Goal: Task Accomplishment & Management: Manage account settings

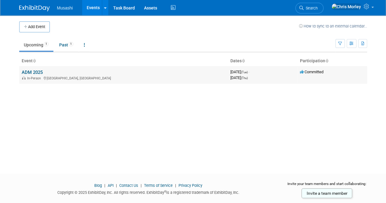
click at [32, 68] on td "ADM 2025 In-Person [GEOGRAPHIC_DATA], [GEOGRAPHIC_DATA]" at bounding box center [123, 74] width 209 height 17
click at [33, 71] on link "ADM 2025" at bounding box center [32, 72] width 21 height 5
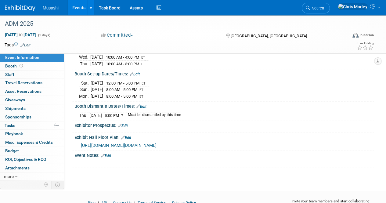
scroll to position [82, 0]
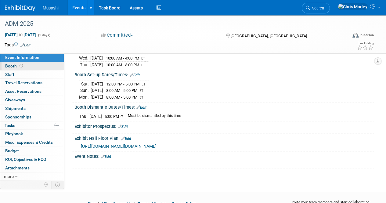
click at [9, 65] on span "Booth" at bounding box center [14, 65] width 19 height 5
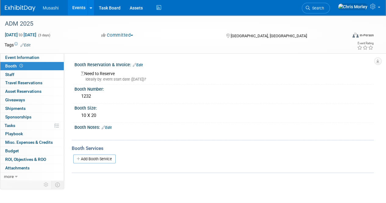
click at [107, 67] on div "Need to Reserve Ideally by: event start date ([DATE])?" at bounding box center [223, 74] width 299 height 15
click at [139, 65] on link "Edit" at bounding box center [138, 65] width 10 height 4
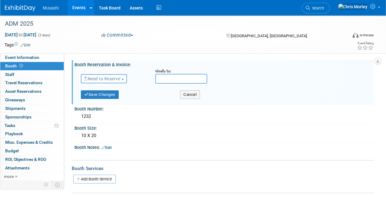
click at [103, 80] on span "Need to Reserve" at bounding box center [102, 78] width 36 height 5
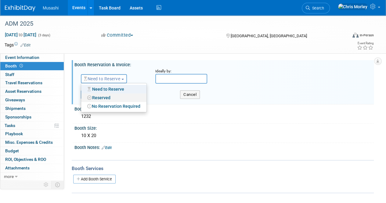
click at [108, 100] on link "Reserved" at bounding box center [113, 97] width 65 height 9
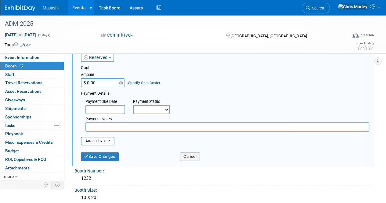
scroll to position [23, 0]
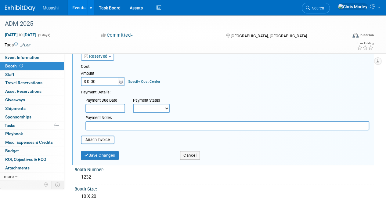
click at [155, 108] on select "Not Paid Yet Partially Paid Paid in Full" at bounding box center [151, 108] width 37 height 9
select select "1"
click at [133, 104] on select "Not Paid Yet Partially Paid Paid in Full" at bounding box center [151, 108] width 37 height 9
click at [110, 109] on input "text" at bounding box center [105, 108] width 40 height 9
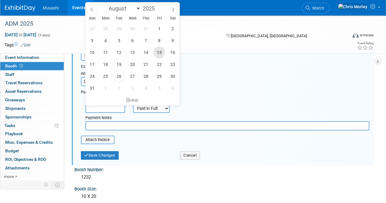
click at [161, 47] on span "15" at bounding box center [159, 52] width 12 height 12
type input "[DATE]"
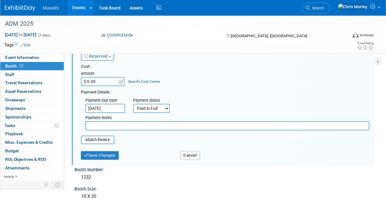
click at [207, 83] on div "Cost: Amount $ 0.00 Specify Cost Center Cost Center -- Not Specified --" at bounding box center [225, 75] width 288 height 22
click at [105, 140] on input "file" at bounding box center [77, 139] width 73 height 7
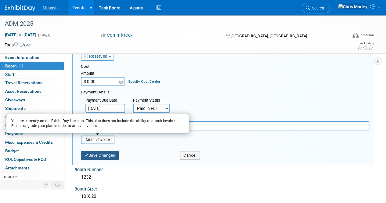
click at [101, 157] on button "Save Changes" at bounding box center [100, 155] width 38 height 9
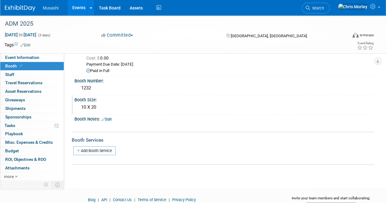
scroll to position [0, 0]
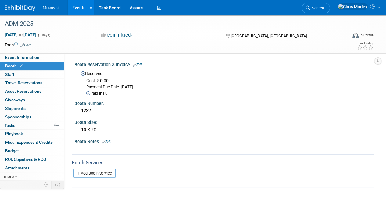
click at [108, 142] on link "Edit" at bounding box center [107, 142] width 10 height 4
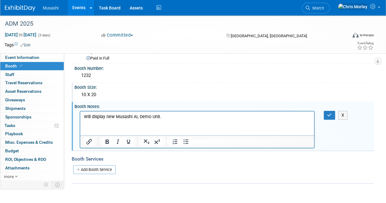
scroll to position [43, 0]
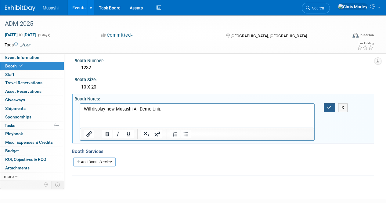
click at [328, 107] on icon "button" at bounding box center [329, 107] width 5 height 4
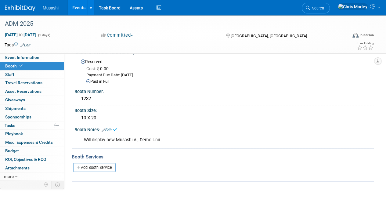
scroll to position [0, 0]
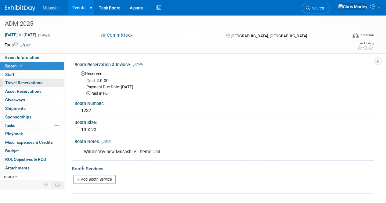
click at [23, 83] on span "Travel Reservations 0" at bounding box center [23, 82] width 37 height 5
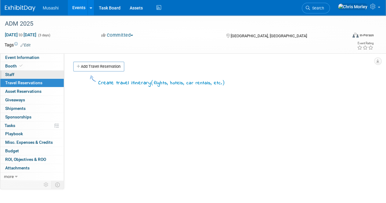
click at [17, 73] on link "0 Staff 0" at bounding box center [31, 74] width 63 height 8
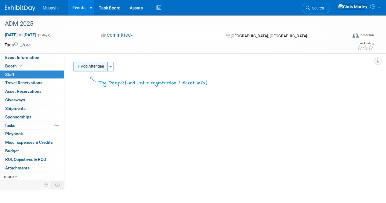
click at [98, 66] on button "Add Attendee" at bounding box center [90, 67] width 34 height 10
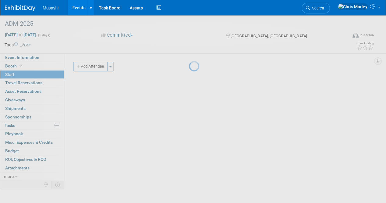
select select "a57fe136-a522-4bad-933a-490bf7bb6c07"
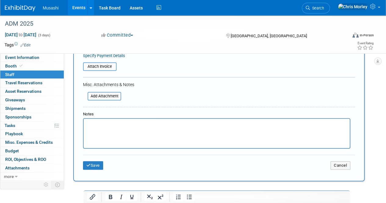
scroll to position [119, 0]
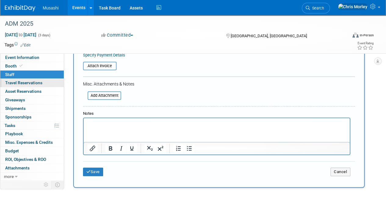
click at [34, 85] on link "0 Travel Reservations 0" at bounding box center [31, 83] width 63 height 8
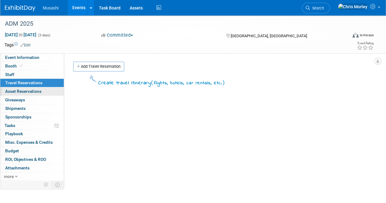
click at [34, 91] on span "Asset Reservations 0" at bounding box center [23, 91] width 36 height 5
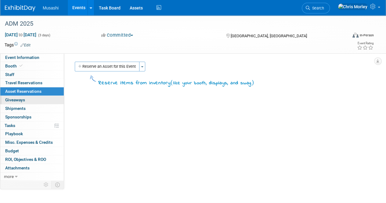
click at [27, 98] on link "0 Giveaways 0" at bounding box center [31, 100] width 63 height 8
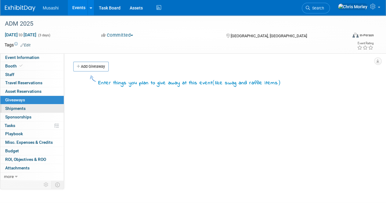
click at [28, 104] on link "0 Shipments 0" at bounding box center [31, 108] width 63 height 8
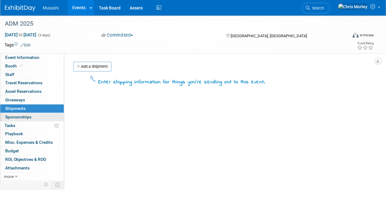
click at [23, 118] on span "Sponsorships 0" at bounding box center [18, 116] width 26 height 5
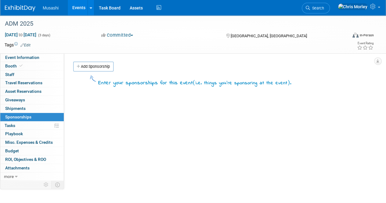
scroll to position [42, 0]
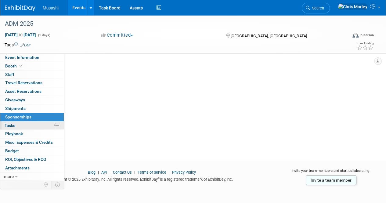
click at [23, 128] on link "0% Tasks 0%" at bounding box center [31, 125] width 63 height 8
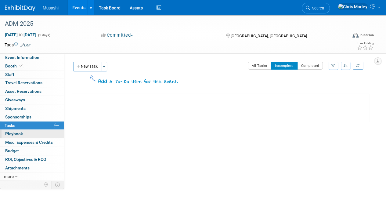
click at [16, 134] on span "Playbook 0" at bounding box center [14, 133] width 18 height 5
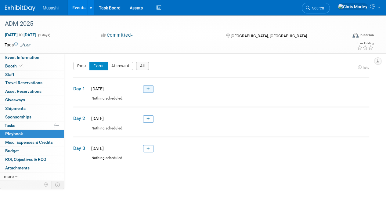
click at [149, 91] on icon at bounding box center [147, 89] width 3 height 4
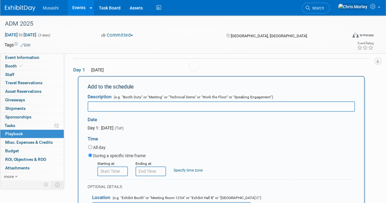
scroll to position [20, 0]
type input "P"
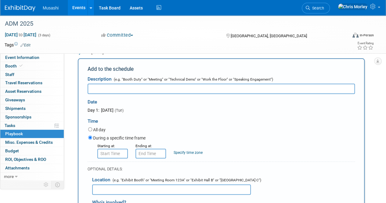
scroll to position [36, 0]
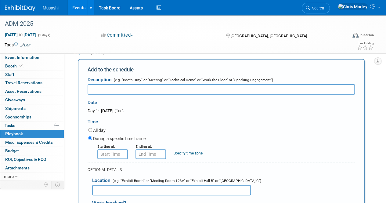
click at [36, 132] on link "0 Playbook 0" at bounding box center [31, 134] width 63 height 8
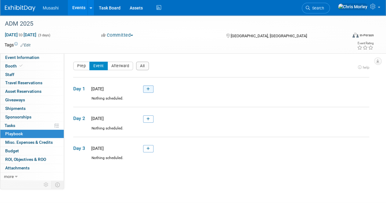
click at [149, 88] on icon at bounding box center [147, 89] width 3 height 4
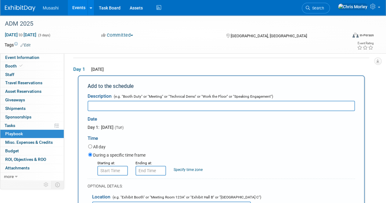
click at [18, 131] on span "Playbook 0" at bounding box center [14, 133] width 18 height 5
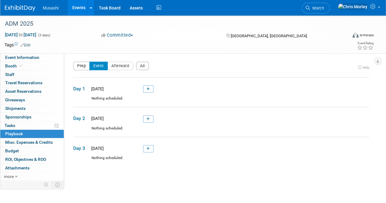
click at [81, 64] on button "Prep" at bounding box center [81, 66] width 16 height 9
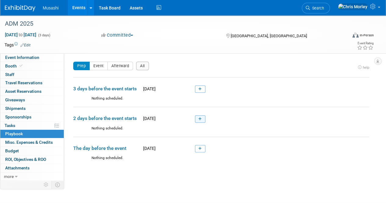
click at [200, 118] on icon at bounding box center [199, 119] width 3 height 4
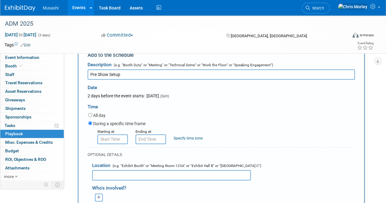
scroll to position [80, 0]
type input "Pre Show Setup"
type input "8:00 AM"
click at [113, 137] on input "8:00 AM" at bounding box center [112, 139] width 30 height 10
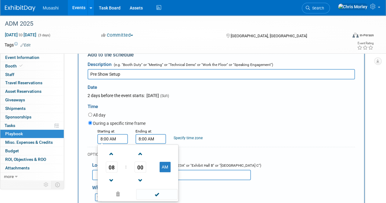
click at [143, 137] on input "8:00 AM" at bounding box center [150, 139] width 30 height 10
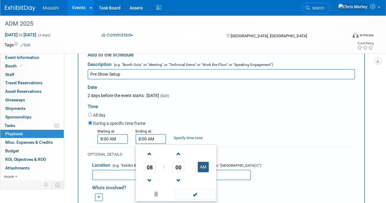
click at [204, 169] on button "AM" at bounding box center [203, 167] width 11 height 10
click at [147, 177] on span at bounding box center [149, 180] width 11 height 11
type input "5:00 PM"
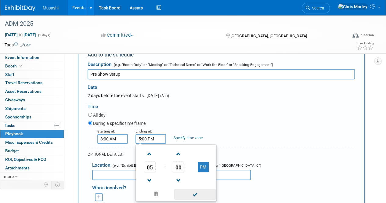
click at [201, 193] on span at bounding box center [194, 194] width 41 height 11
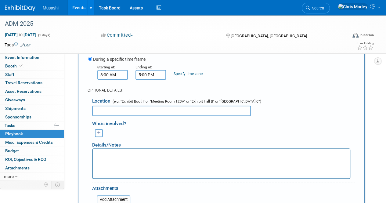
scroll to position [145, 0]
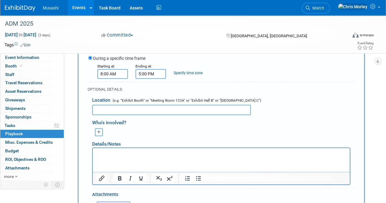
click at [132, 154] on p "Rich Text Area. Press ALT-0 for help." at bounding box center [221, 153] width 250 height 6
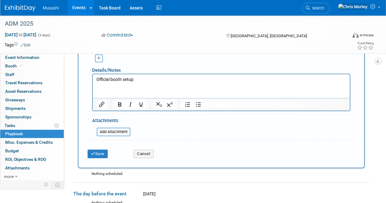
scroll to position [172, 0]
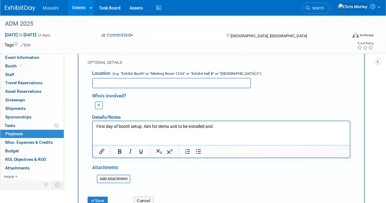
click at [151, 127] on p "First day of booth setup. Aim for demo unit to be installed and" at bounding box center [221, 126] width 250 height 6
click at [230, 127] on p "First day of booth setup. Main day for demo unit to be installed and" at bounding box center [221, 126] width 250 height 6
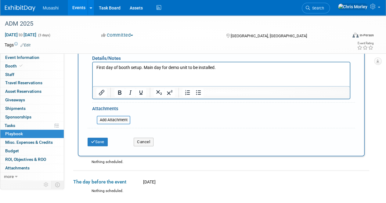
scroll to position [234, 0]
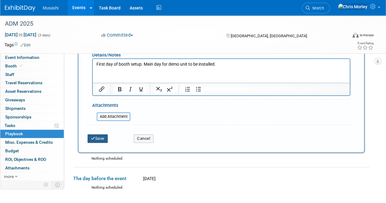
click at [105, 137] on button "Save" at bounding box center [97, 138] width 20 height 9
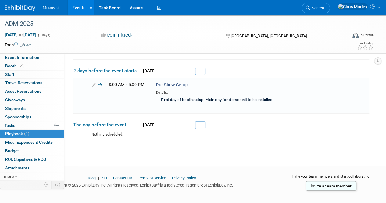
scroll to position [48, 0]
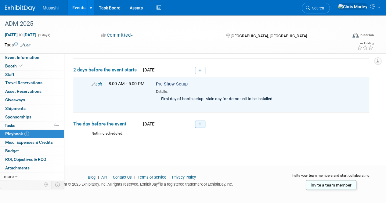
click at [204, 123] on link at bounding box center [200, 123] width 10 height 7
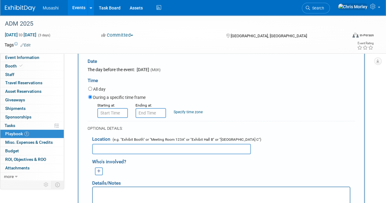
scroll to position [160, 0]
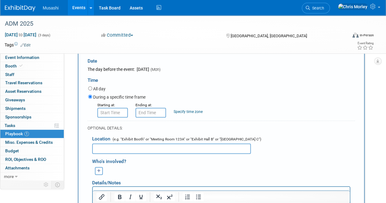
type input "Pre Show Setup Day 2"
type input "8:00 AM"
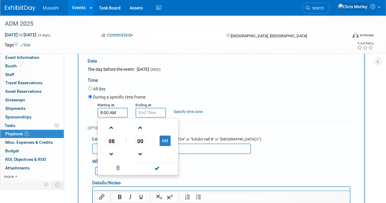
click at [109, 112] on input "8:00 AM" at bounding box center [112, 113] width 30 height 10
click at [157, 164] on span at bounding box center [156, 167] width 41 height 11
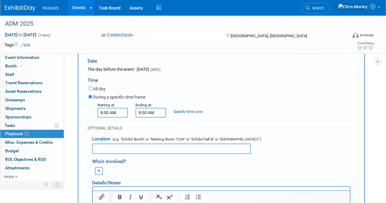
click at [157, 111] on input "8:00 AM" at bounding box center [150, 113] width 30 height 10
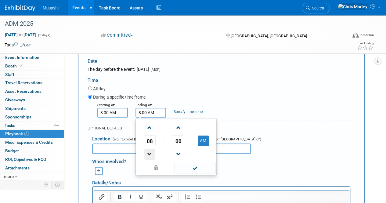
click at [149, 149] on span at bounding box center [149, 154] width 11 height 11
click at [201, 139] on button "AM" at bounding box center [203, 140] width 11 height 10
type input "5:00 PM"
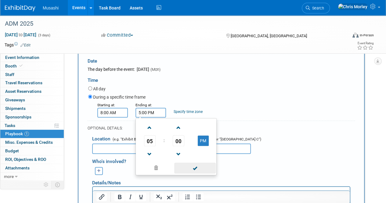
click at [193, 164] on span at bounding box center [194, 167] width 41 height 11
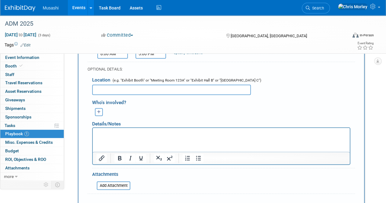
scroll to position [220, 0]
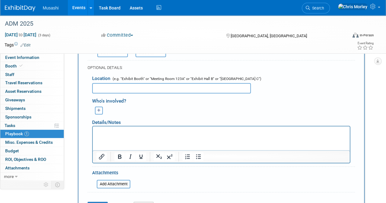
click at [129, 129] on p "Rich Text Area. Press ALT-0 for help." at bounding box center [221, 131] width 250 height 6
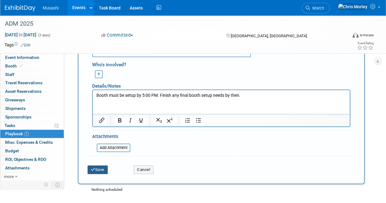
click at [98, 167] on button "Save" at bounding box center [97, 169] width 20 height 9
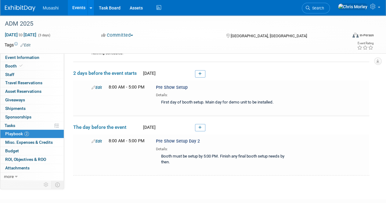
scroll to position [49, 0]
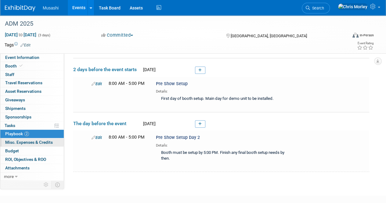
click at [18, 138] on link "0 Misc. Expenses & Credits 0" at bounding box center [31, 142] width 63 height 8
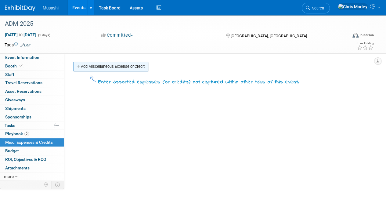
click at [101, 63] on link "Add Miscellaneous Expense or Credit" at bounding box center [110, 67] width 75 height 10
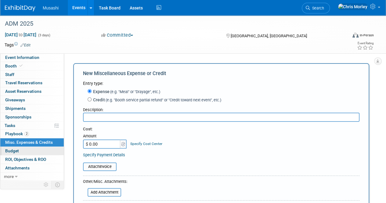
click at [28, 148] on link "Budget" at bounding box center [31, 151] width 63 height 8
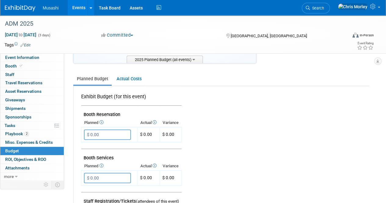
scroll to position [94, 0]
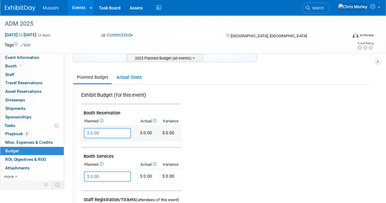
click at [103, 134] on input "$ 0.00" at bounding box center [107, 133] width 47 height 10
click at [102, 120] on icon at bounding box center [100, 121] width 5 height 4
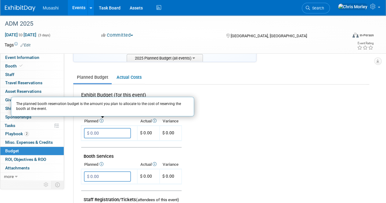
click at [102, 120] on icon at bounding box center [100, 121] width 5 height 4
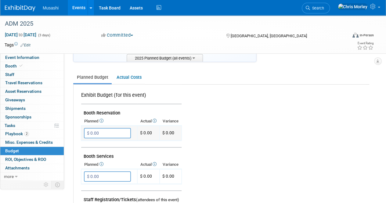
click at [110, 131] on input "$ 0.00" at bounding box center [107, 133] width 47 height 10
click at [147, 131] on span "$ 0.00" at bounding box center [146, 132] width 12 height 5
click at [115, 133] on input "$ 0.00" at bounding box center [107, 133] width 47 height 10
click at [129, 74] on link "Actual Costs" at bounding box center [129, 77] width 32 height 11
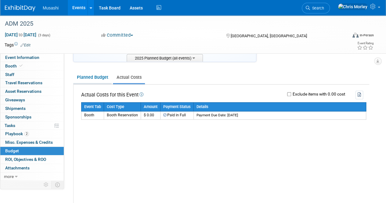
click at [99, 80] on link "Planned Budget" at bounding box center [92, 77] width 38 height 11
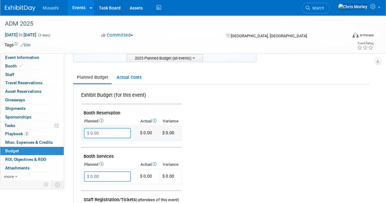
click at [115, 137] on input "$ 0.00" at bounding box center [107, 133] width 47 height 10
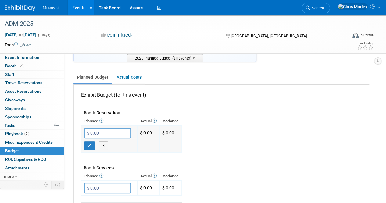
click at [103, 137] on input "$ 0.00" at bounding box center [107, 133] width 47 height 10
click at [103, 119] on icon at bounding box center [100, 121] width 5 height 4
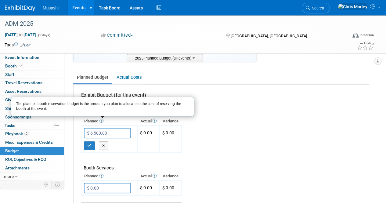
click at [138, 156] on td at bounding box center [131, 155] width 100 height 7
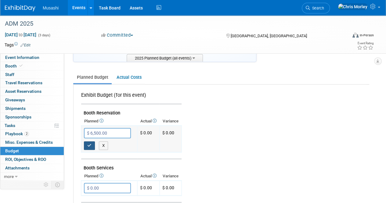
click at [88, 147] on button "button" at bounding box center [89, 145] width 11 height 9
type input "$ 0.00"
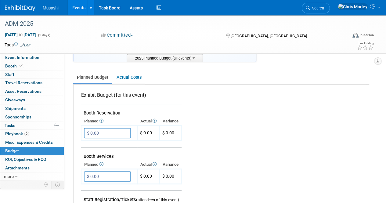
click at [41, 157] on span "ROI, Objectives & ROO 0" at bounding box center [25, 159] width 41 height 5
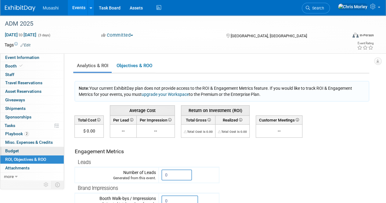
click at [34, 151] on link "Budget" at bounding box center [31, 151] width 63 height 8
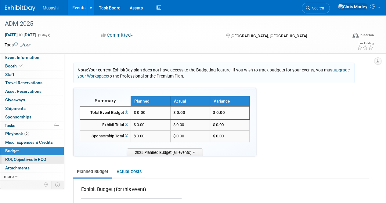
click at [38, 159] on span "ROI, Objectives & ROO 0" at bounding box center [25, 159] width 41 height 5
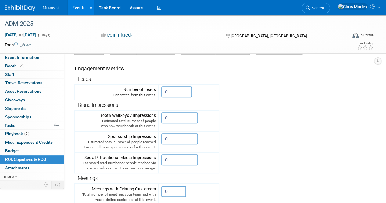
scroll to position [85, 0]
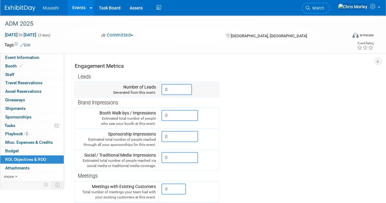
click at [177, 87] on input "0" at bounding box center [176, 89] width 30 height 11
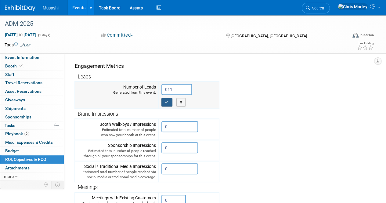
click at [168, 100] on icon "button" at bounding box center [167, 102] width 4 height 4
type input "0"
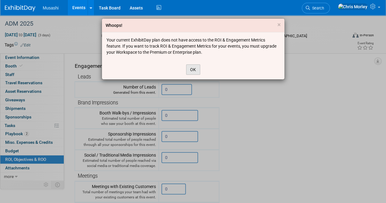
click at [192, 68] on button "OK" at bounding box center [193, 69] width 14 height 10
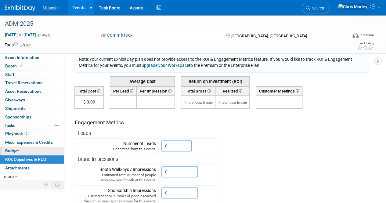
scroll to position [27, 0]
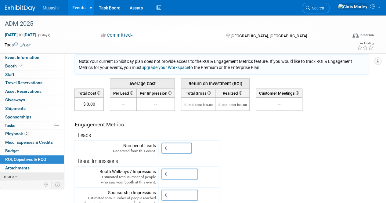
click at [12, 174] on span "more" at bounding box center [9, 176] width 10 height 5
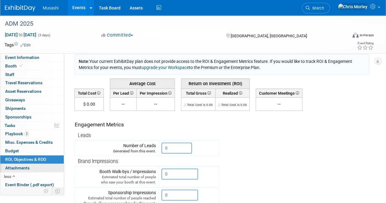
scroll to position [0, 0]
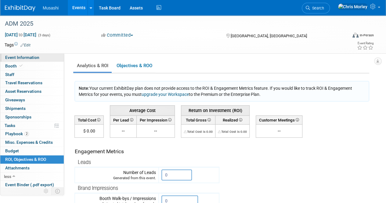
click at [27, 58] on span "Event Information" at bounding box center [22, 57] width 34 height 5
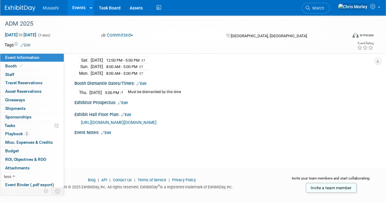
scroll to position [108, 0]
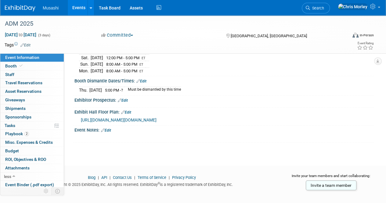
click at [126, 98] on link "Edit" at bounding box center [123, 100] width 10 height 4
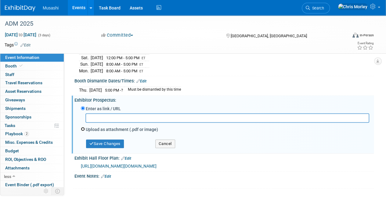
click at [81, 127] on input "Upload as attachment (.pdf or image)" at bounding box center [83, 129] width 4 height 4
radio input "true"
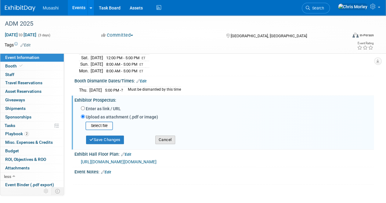
click at [159, 135] on button "Cancel" at bounding box center [165, 139] width 20 height 9
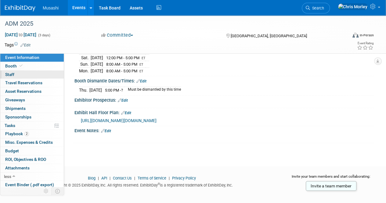
click at [25, 72] on link "0 Staff 0" at bounding box center [31, 74] width 63 height 8
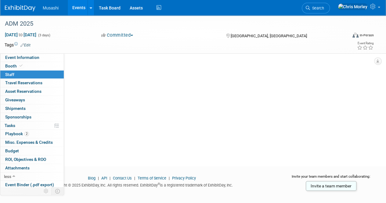
scroll to position [0, 0]
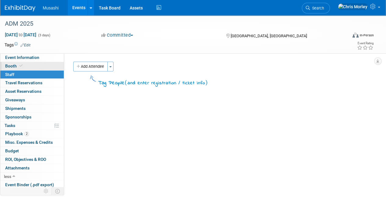
click at [28, 66] on link "Booth" at bounding box center [31, 66] width 63 height 8
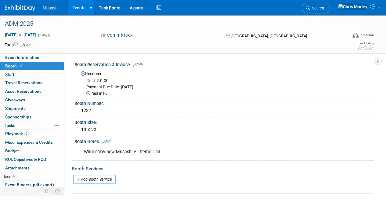
click at [194, 172] on div "Add Booth Service" at bounding box center [223, 179] width 302 height 14
click at [24, 72] on link "0 Staff 0" at bounding box center [31, 74] width 63 height 8
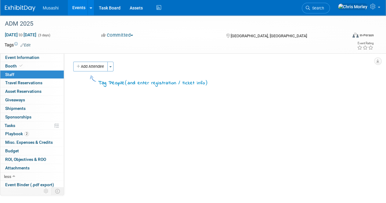
click at [30, 78] on link "0 Staff 0" at bounding box center [31, 74] width 63 height 8
click at [26, 88] on link "0 Asset Reservations 0" at bounding box center [31, 91] width 63 height 8
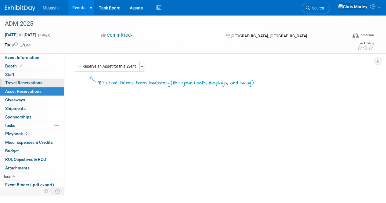
click at [30, 82] on span "Travel Reservations 0" at bounding box center [23, 82] width 37 height 5
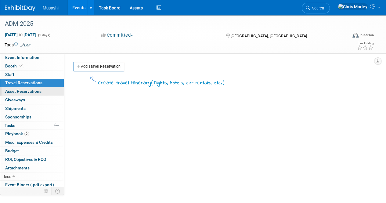
click at [30, 91] on span "Asset Reservations 0" at bounding box center [23, 91] width 36 height 5
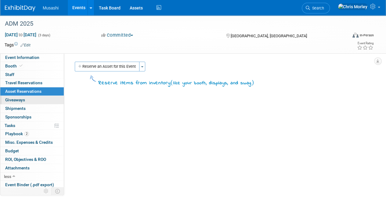
click at [30, 101] on link "0 Giveaways 0" at bounding box center [31, 100] width 63 height 8
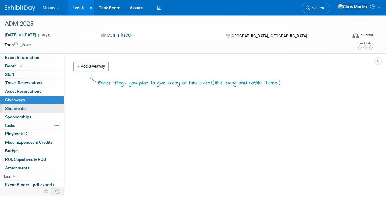
click at [31, 111] on link "0 Shipments 0" at bounding box center [31, 108] width 63 height 8
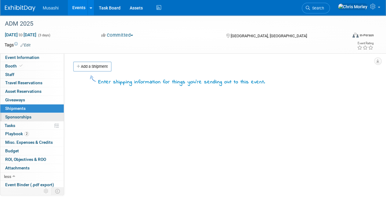
click at [35, 114] on link "0 Sponsorships 0" at bounding box center [31, 117] width 63 height 8
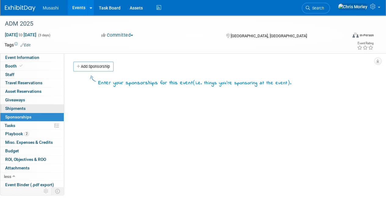
click at [35, 109] on link "0 Shipments 0" at bounding box center [31, 108] width 63 height 8
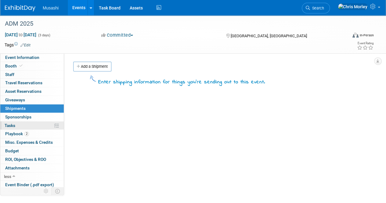
click at [26, 127] on link "0% Tasks 0%" at bounding box center [31, 125] width 63 height 8
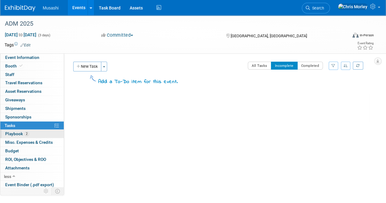
click at [35, 134] on link "2 Playbook 2" at bounding box center [31, 134] width 63 height 8
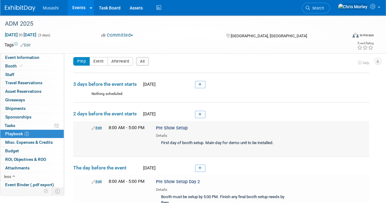
scroll to position [2, 0]
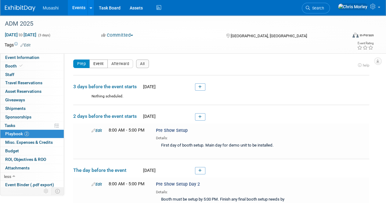
click at [101, 62] on button "Event" at bounding box center [98, 63] width 18 height 9
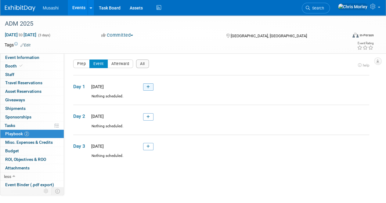
click at [145, 86] on link at bounding box center [148, 86] width 10 height 7
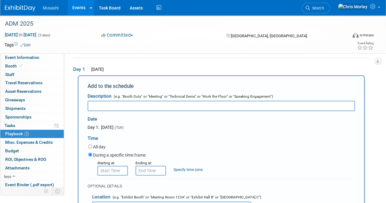
scroll to position [0, 0]
type input "D"
type input "ADM Day 1"
type input "8:00 AM"
click at [109, 170] on input "8:00 AM" at bounding box center [112, 171] width 30 height 10
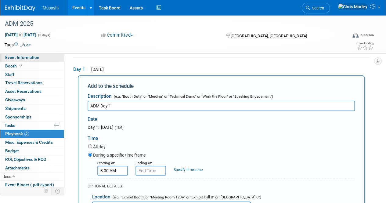
click at [18, 56] on span "Event Information" at bounding box center [22, 57] width 34 height 5
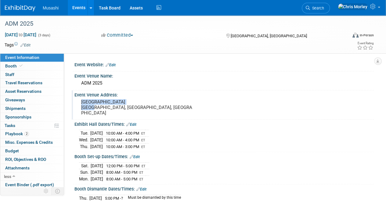
drag, startPoint x: 82, startPoint y: 102, endPoint x: 135, endPoint y: 102, distance: 53.0
click at [135, 102] on pre "[GEOGRAPHIC_DATA] [GEOGRAPHIC_DATA], [GEOGRAPHIC_DATA], [GEOGRAPHIC_DATA]" at bounding box center [136, 107] width 111 height 16
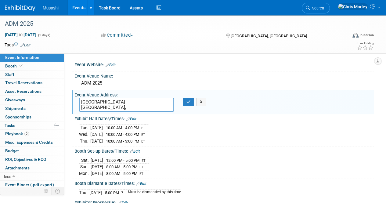
click at [134, 101] on textarea "[GEOGRAPHIC_DATA] [GEOGRAPHIC_DATA], [GEOGRAPHIC_DATA], [GEOGRAPHIC_DATA]" at bounding box center [126, 105] width 95 height 14
drag, startPoint x: 195, startPoint y: 102, endPoint x: 201, endPoint y: 102, distance: 5.8
click at [199, 102] on div "X" at bounding box center [188, 102] width 21 height 9
click at [203, 102] on button "X" at bounding box center [200, 102] width 9 height 9
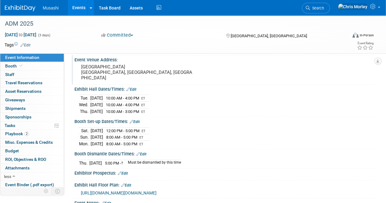
scroll to position [37, 0]
